Goal: Information Seeking & Learning: Learn about a topic

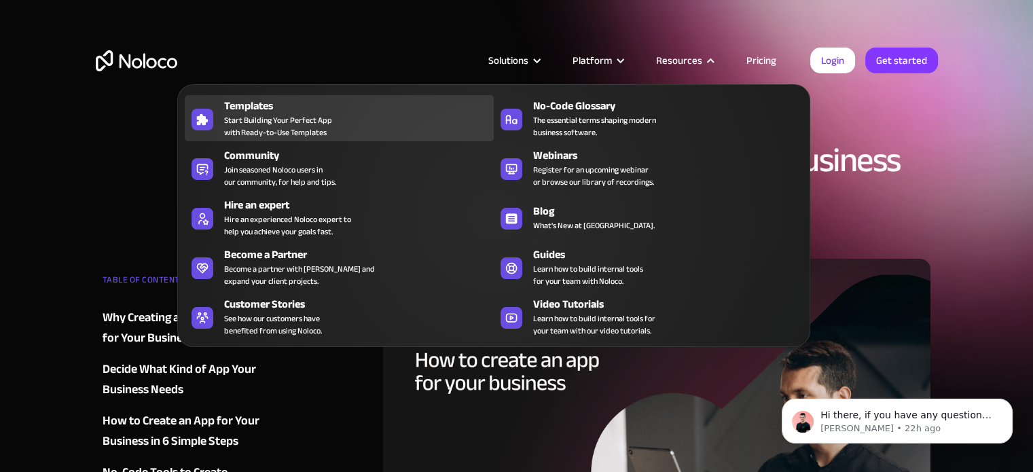
click at [291, 128] on span "Start Building Your Perfect App with Ready-to-Use Templates" at bounding box center [278, 126] width 108 height 24
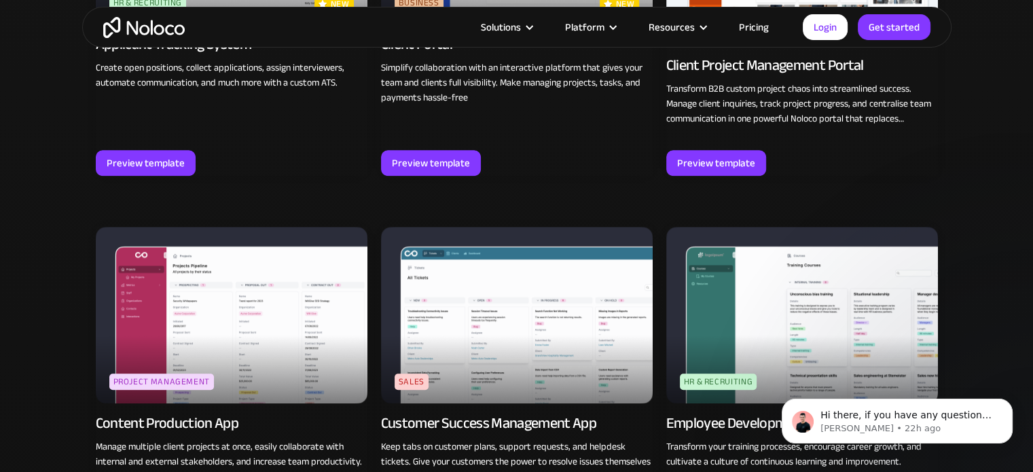
scroll to position [1019, 0]
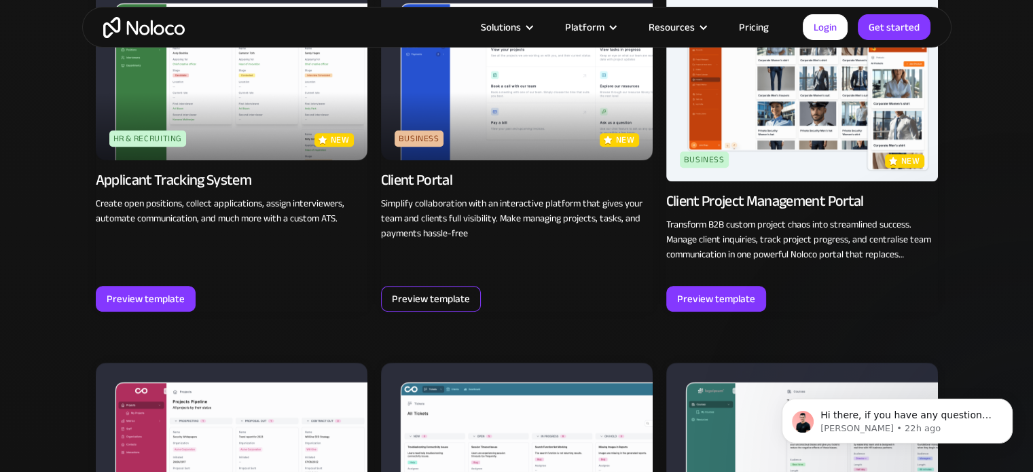
click at [459, 300] on div "Preview template" at bounding box center [431, 299] width 78 height 18
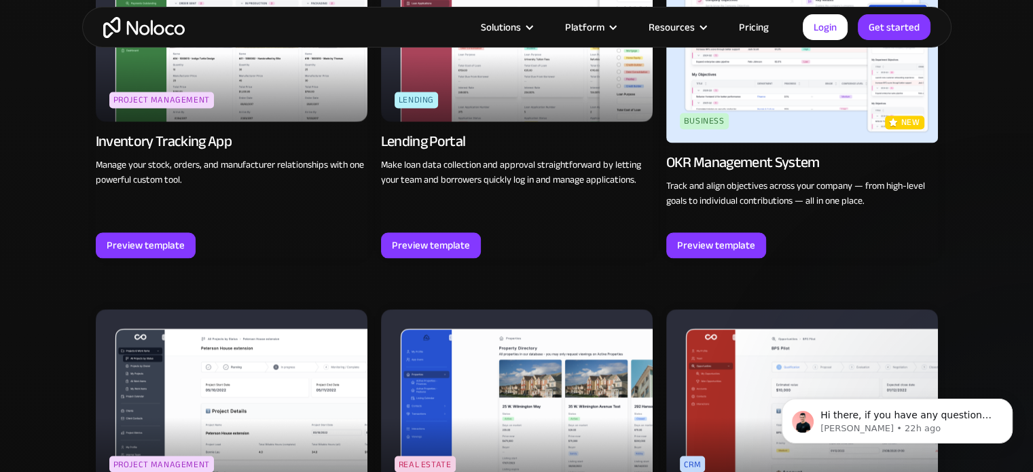
scroll to position [2446, 0]
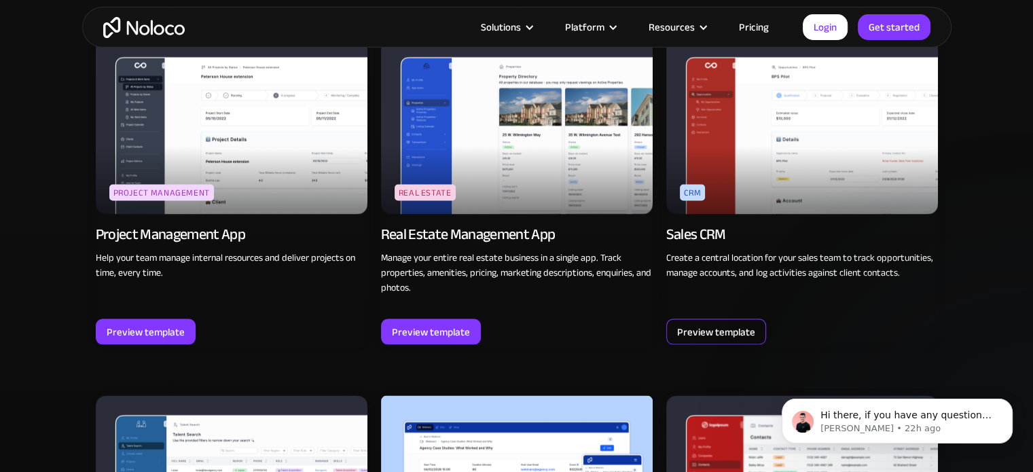
click at [717, 329] on div "Preview template" at bounding box center [716, 332] width 78 height 18
